Goal: Information Seeking & Learning: Learn about a topic

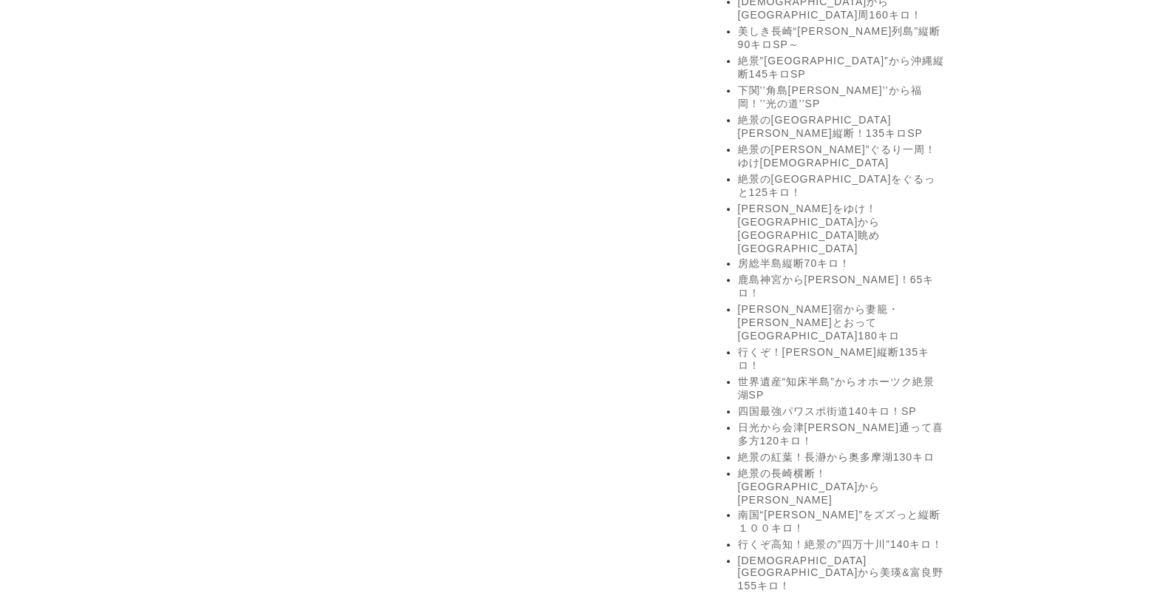
scroll to position [1540, 0]
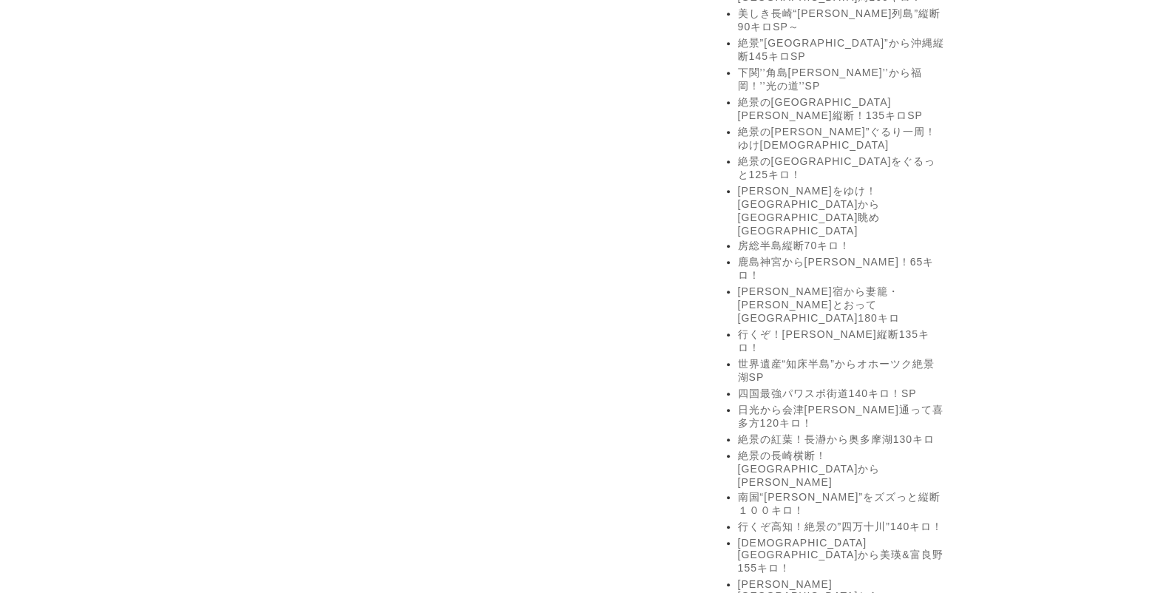
drag, startPoint x: 1168, startPoint y: 390, endPoint x: 1164, endPoint y: 254, distance: 136.1
click at [1164, 254] on body "あの場所へ行こう！ テレビ・映画で観たあの場所へ行こう！ テレビ番組を探す 映画を探す テレビ番組 映画 [PERSON_NAME]の充電させてもらえませんか…" at bounding box center [584, 118] width 1169 height 3316
drag, startPoint x: 1164, startPoint y: 254, endPoint x: 1133, endPoint y: 270, distance: 35.7
click at [1133, 270] on body "あの場所へ行こう！ テレビ・映画で観たあの場所へ行こう！ テレビ番組を探す 映画を探す テレビ番組 映画 [PERSON_NAME]の充電させてもらえませんか…" at bounding box center [584, 118] width 1169 height 3316
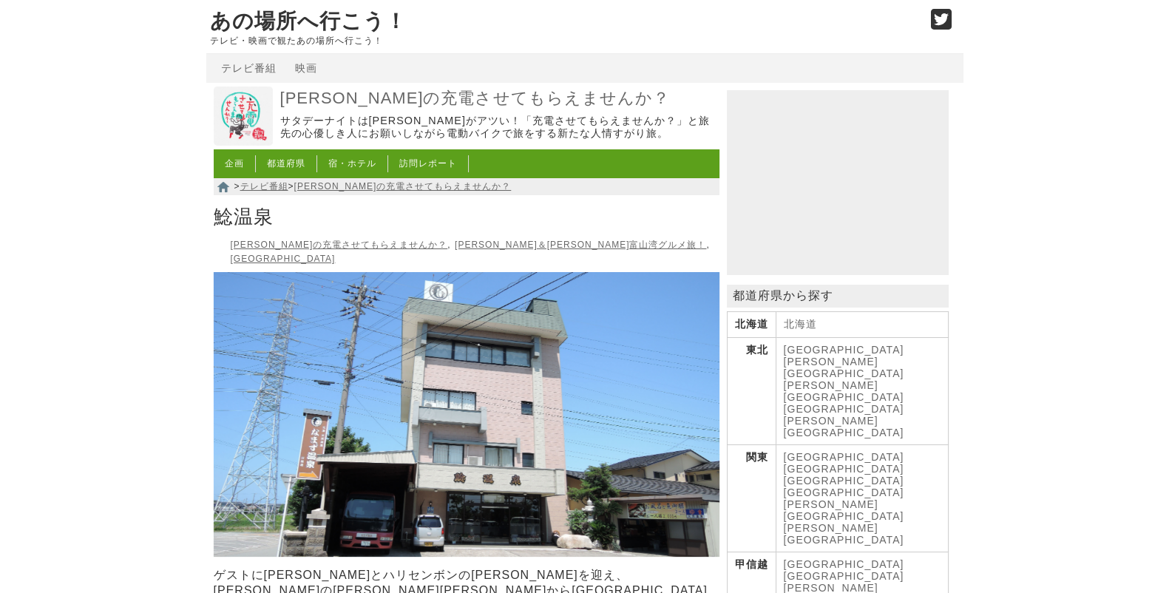
scroll to position [235, 0]
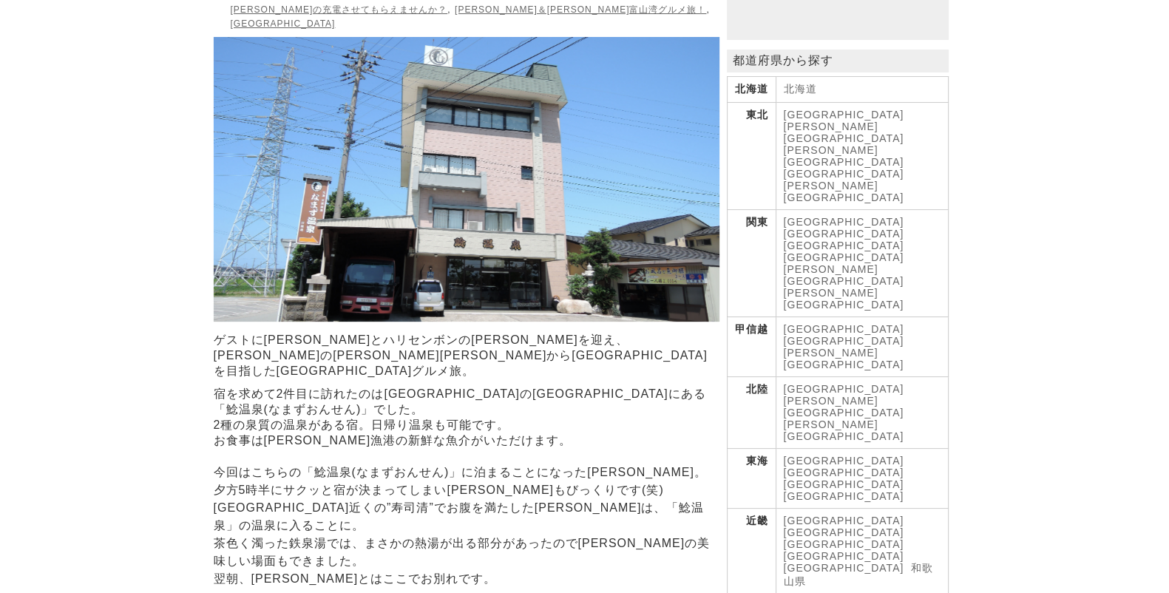
click at [797, 383] on link "[GEOGRAPHIC_DATA]" at bounding box center [844, 389] width 121 height 12
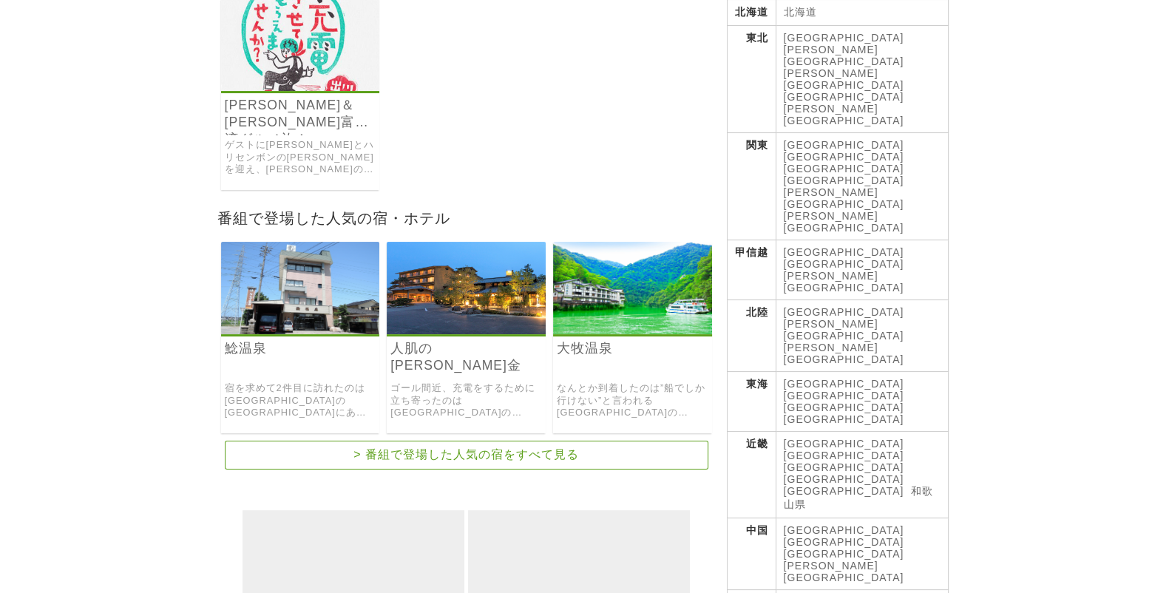
scroll to position [308, 0]
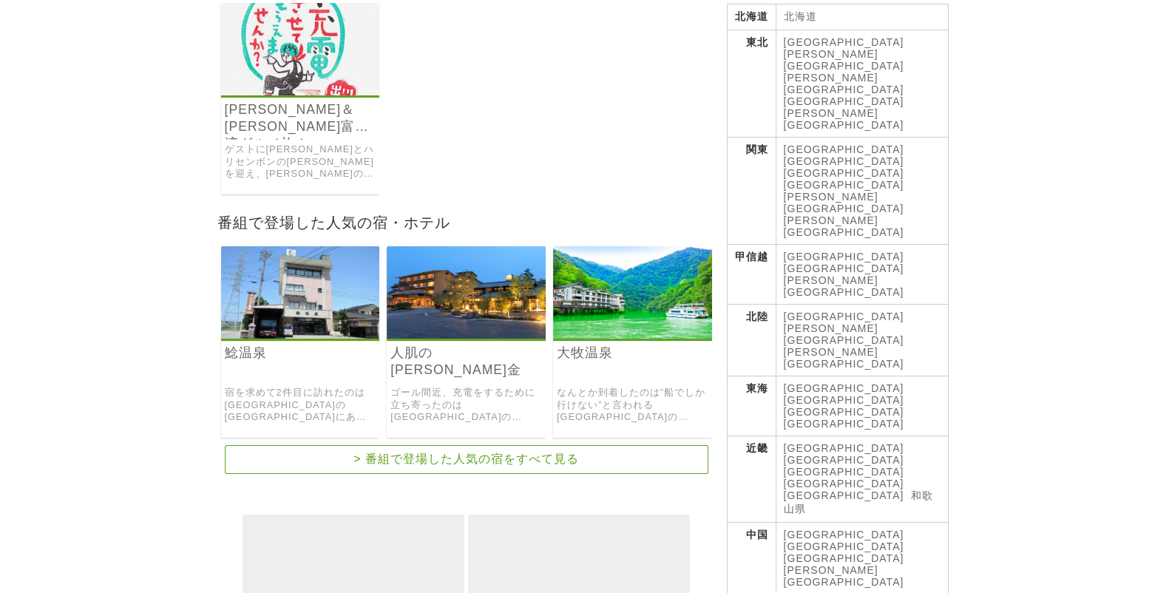
click at [880, 274] on link "[PERSON_NAME][GEOGRAPHIC_DATA]" at bounding box center [844, 286] width 121 height 24
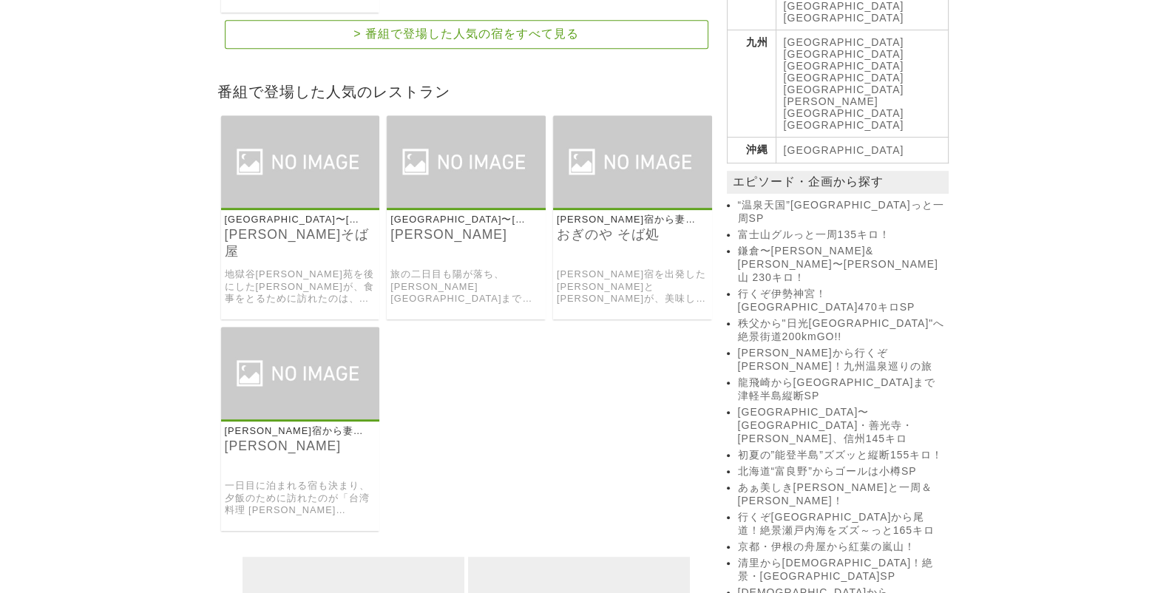
scroll to position [924, 0]
